Goal: Information Seeking & Learning: Learn about a topic

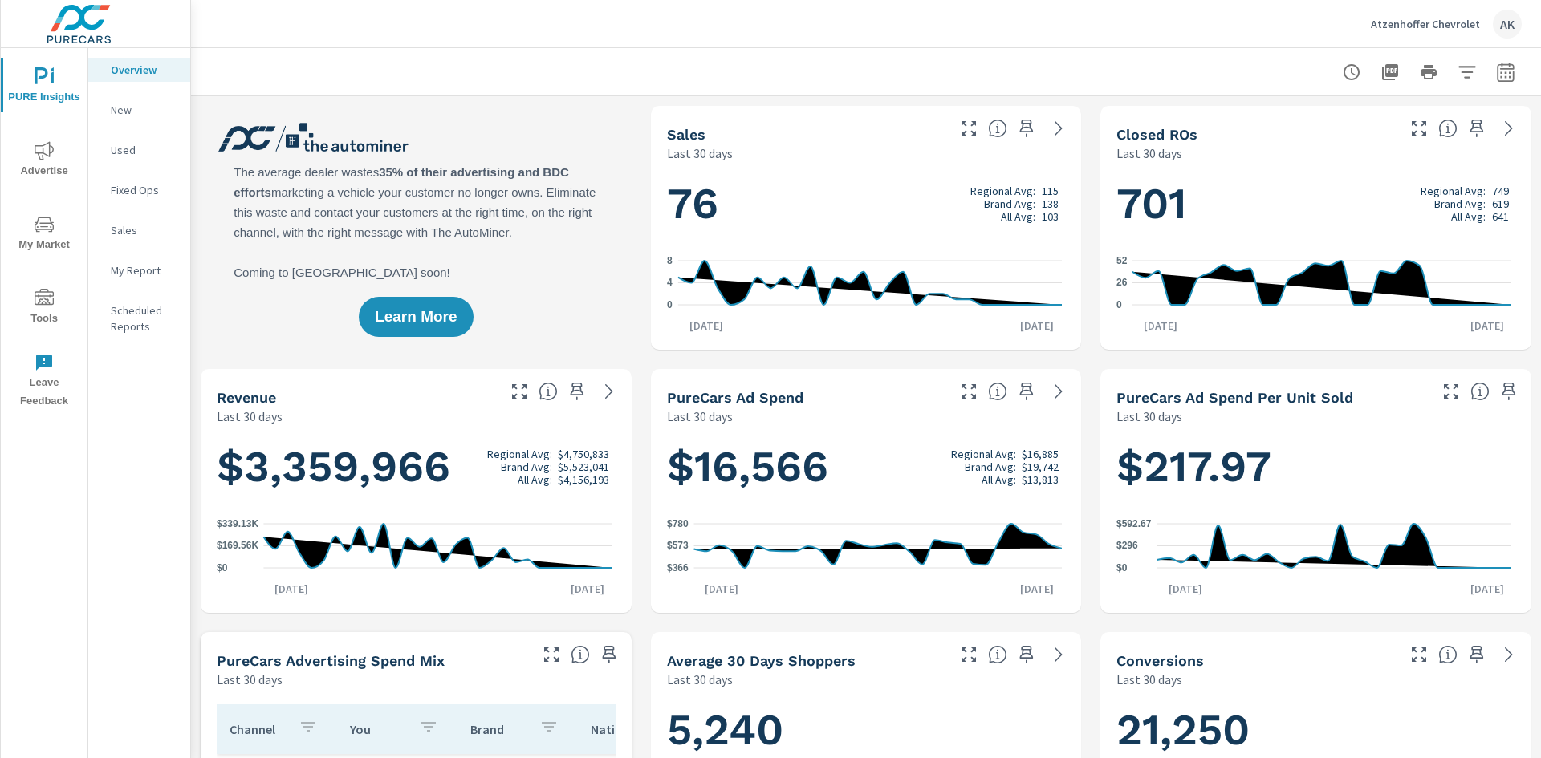
click at [47, 155] on icon "nav menu" at bounding box center [44, 150] width 19 height 18
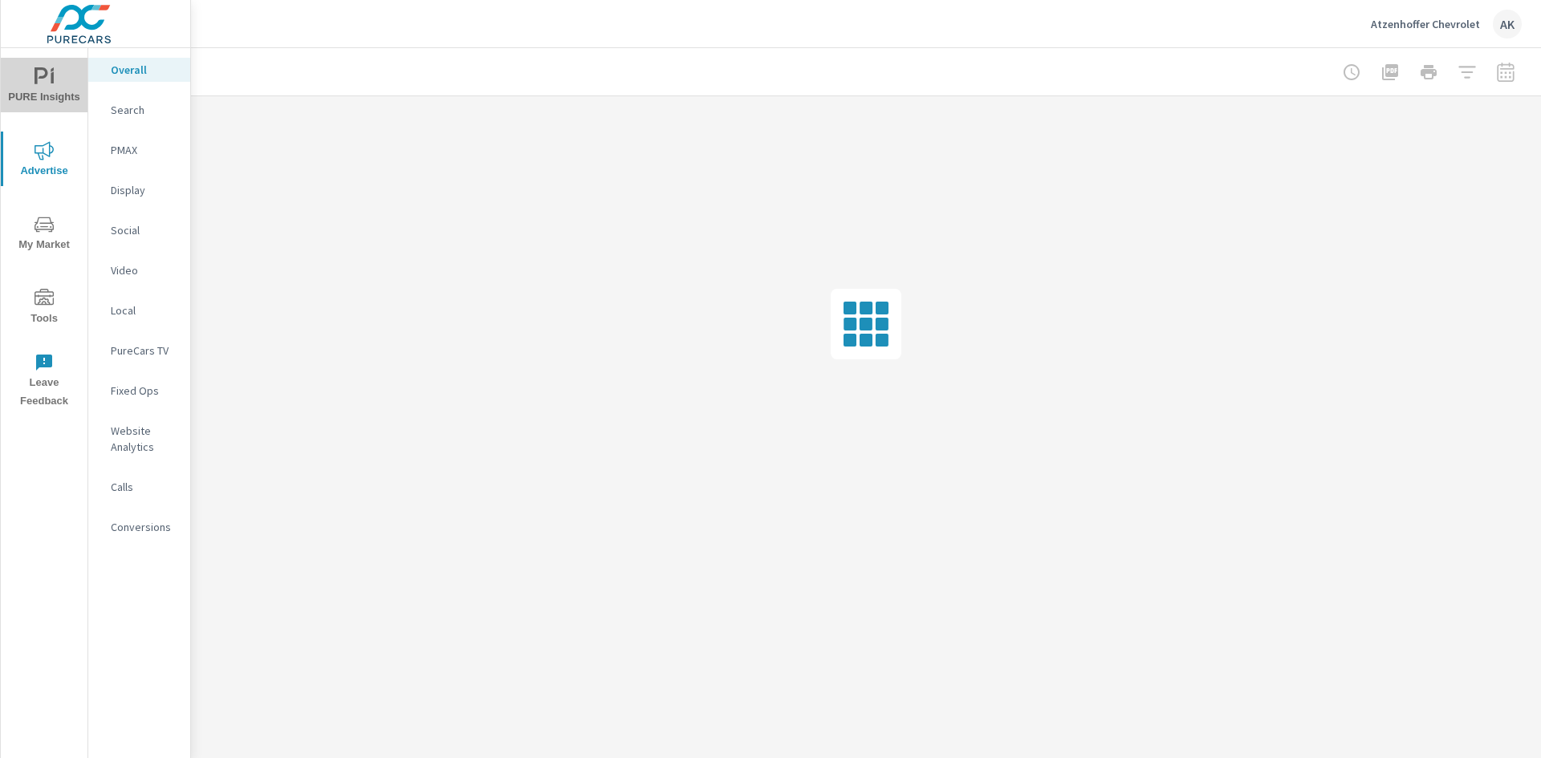
click at [51, 74] on icon "nav menu" at bounding box center [44, 76] width 19 height 19
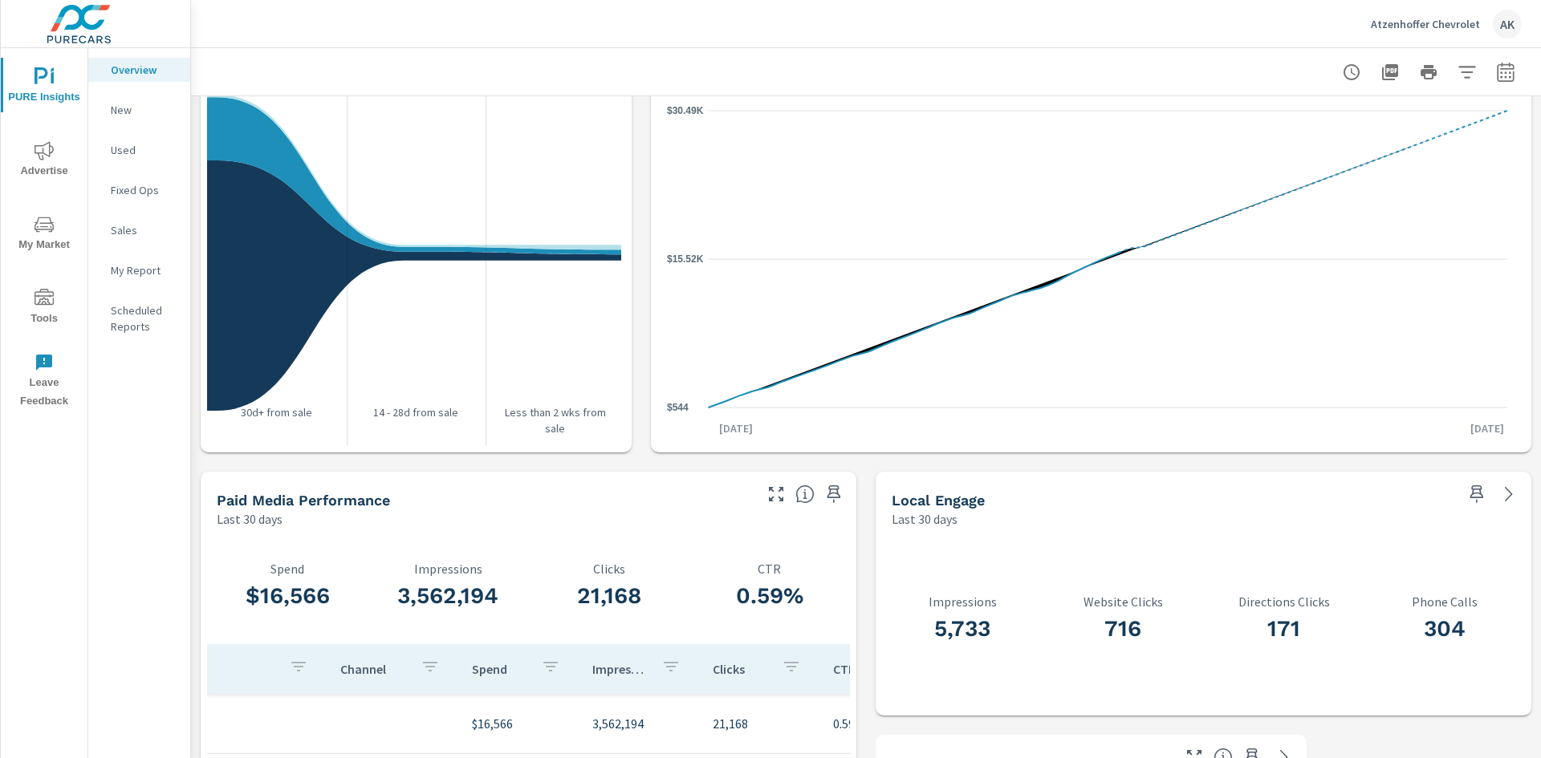
scroll to position [1970, 0]
